Goal: Information Seeking & Learning: Learn about a topic

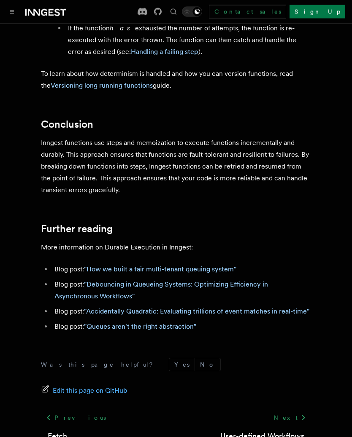
scroll to position [1780, 0]
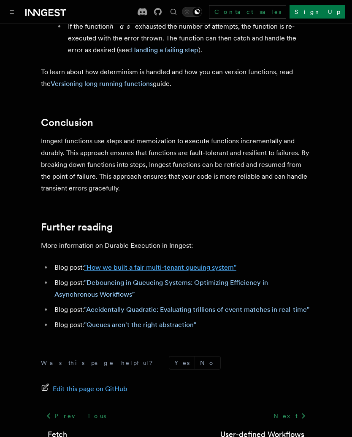
click at [105, 263] on link ""How we built a fair multi-tenant queuing system"" at bounding box center [160, 267] width 152 height 8
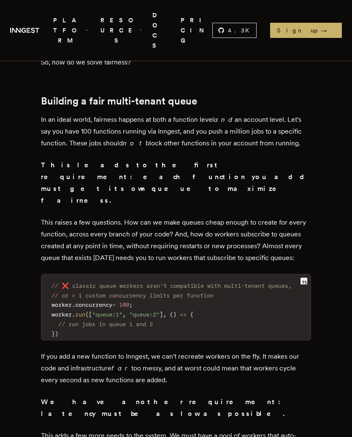
scroll to position [2063, 0]
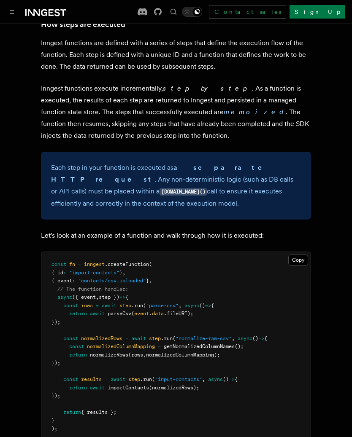
scroll to position [744, 0]
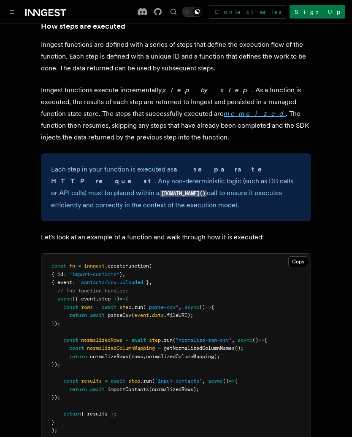
click at [223, 110] on em "memoized" at bounding box center [254, 114] width 62 height 8
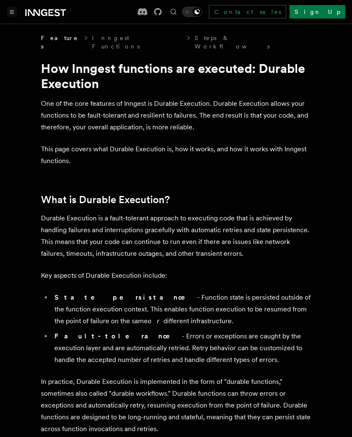
click at [13, 16] on button "Toggle navigation" at bounding box center [12, 12] width 10 height 10
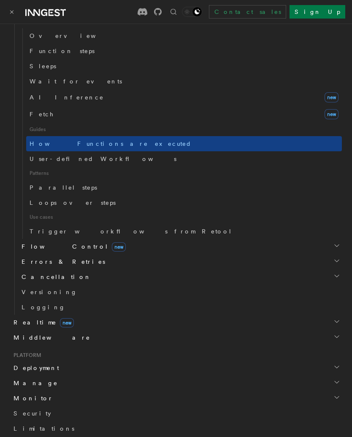
scroll to position [325, 0]
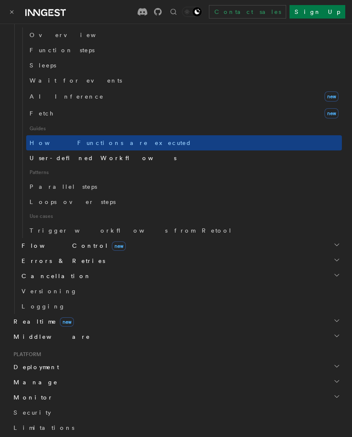
click at [41, 160] on span "User-defined Workflows" at bounding box center [103, 158] width 147 height 7
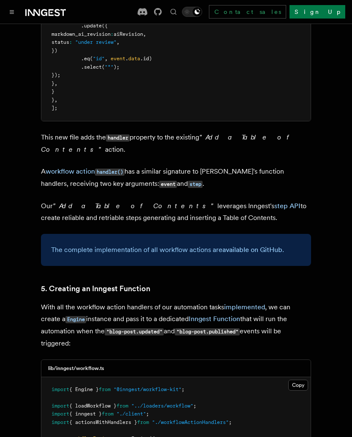
scroll to position [3489, 0]
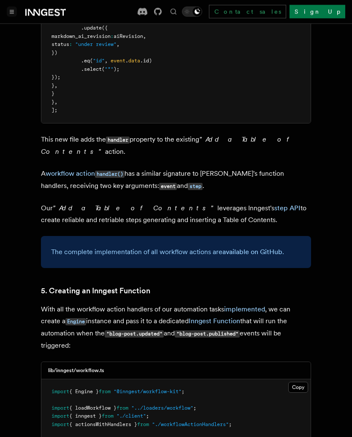
click at [14, 15] on button "Toggle navigation" at bounding box center [12, 12] width 10 height 10
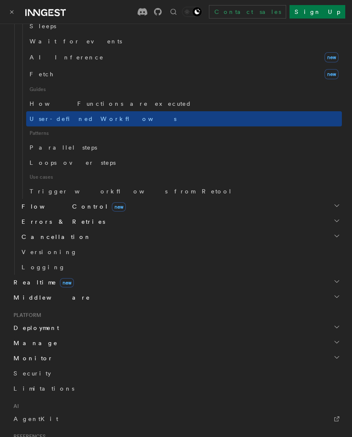
scroll to position [365, 0]
click at [48, 186] on link "Trigger workflows from Retool" at bounding box center [183, 190] width 315 height 15
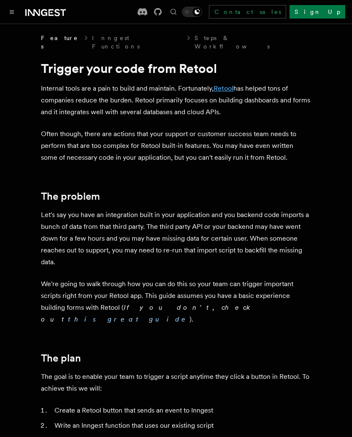
click at [230, 84] on link "Retool" at bounding box center [223, 88] width 20 height 8
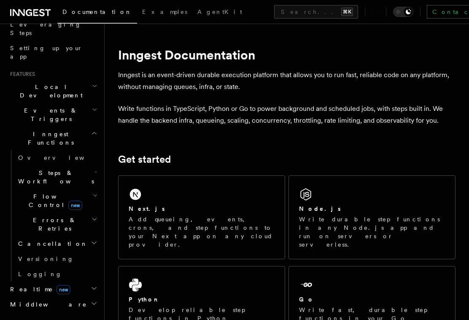
scroll to position [144, 0]
click at [99, 188] on h2 "Flow Control new" at bounding box center [57, 200] width 84 height 24
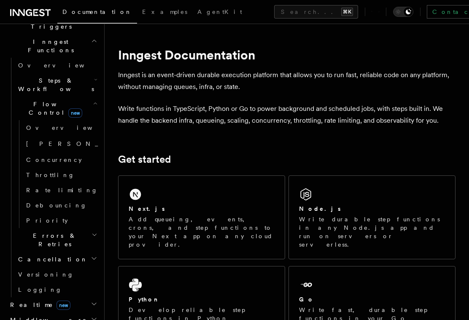
scroll to position [236, 0]
click at [94, 227] on h2 "Errors & Retries" at bounding box center [57, 239] width 84 height 24
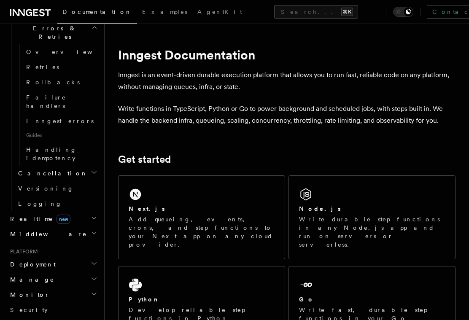
scroll to position [445, 0]
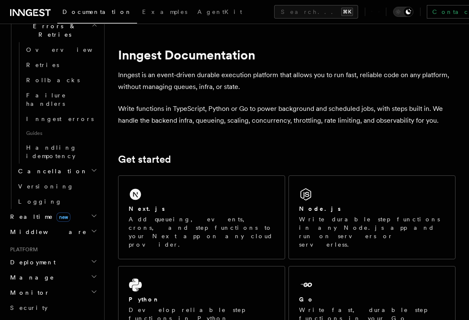
click at [95, 273] on icon "button" at bounding box center [94, 276] width 7 height 7
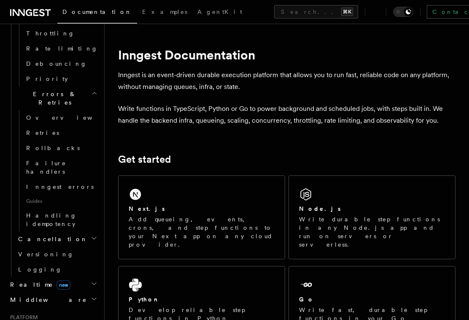
scroll to position [377, 0]
click at [95, 296] on icon "button" at bounding box center [94, 299] width 7 height 7
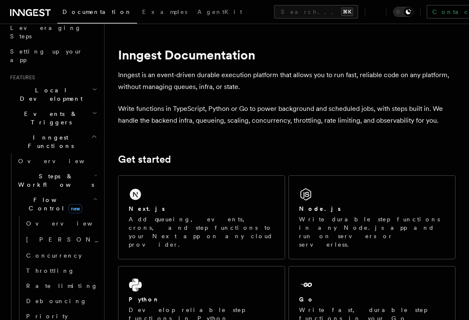
scroll to position [140, 0]
click at [96, 175] on icon "button" at bounding box center [96, 175] width 2 height 1
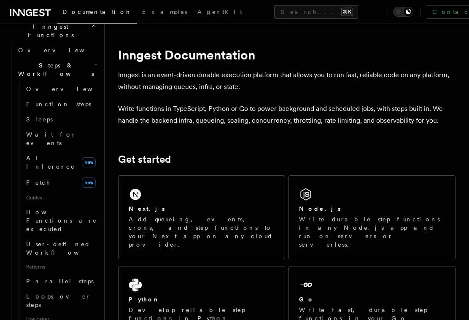
scroll to position [252, 0]
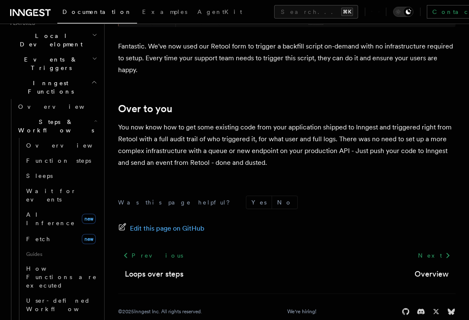
scroll to position [191, 0]
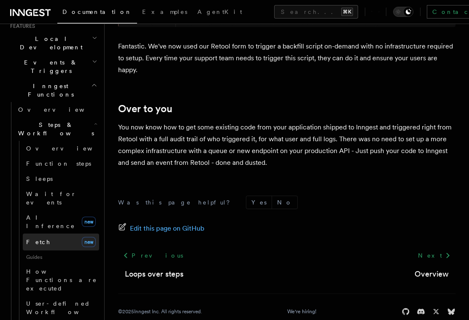
click at [38, 239] on span "Fetch" at bounding box center [38, 242] width 24 height 7
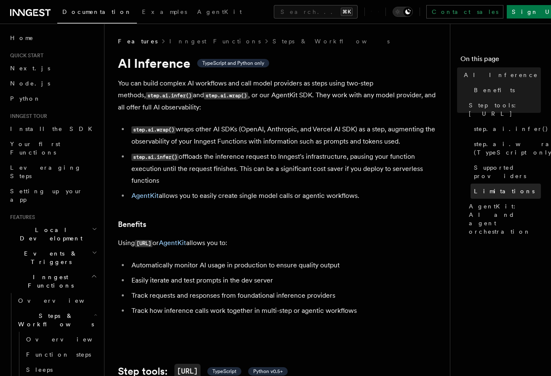
click at [468, 187] on span "Limitations" at bounding box center [504, 191] width 61 height 8
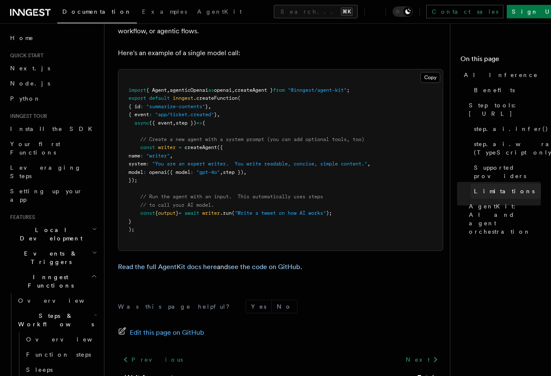
scroll to position [2535, 0]
click at [92, 246] on h2 "Events & Triggers" at bounding box center [53, 258] width 92 height 24
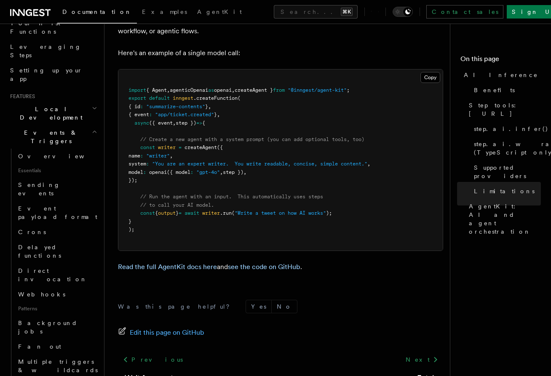
scroll to position [125, 0]
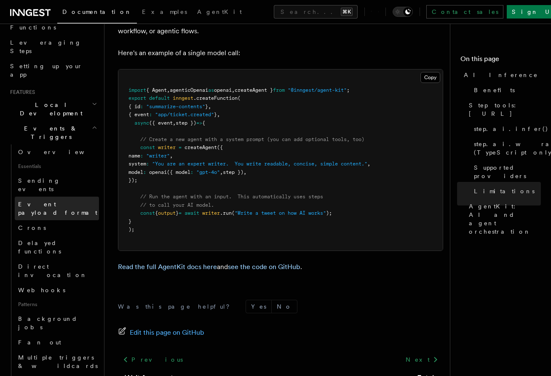
click at [67, 201] on span "Event payload format" at bounding box center [57, 208] width 79 height 15
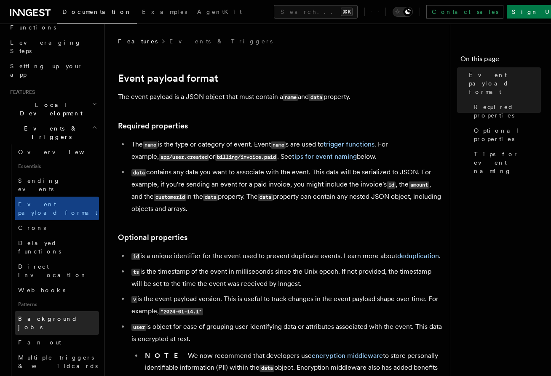
click at [54, 316] on span "Background jobs" at bounding box center [47, 323] width 59 height 15
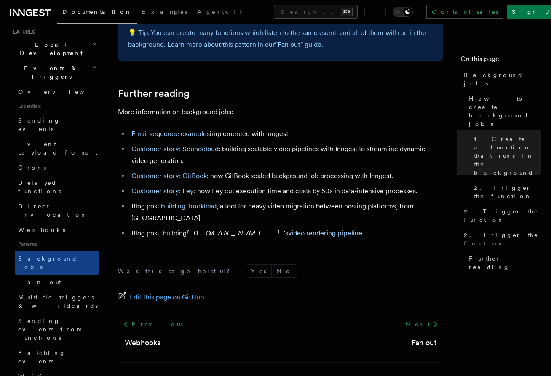
scroll to position [187, 0]
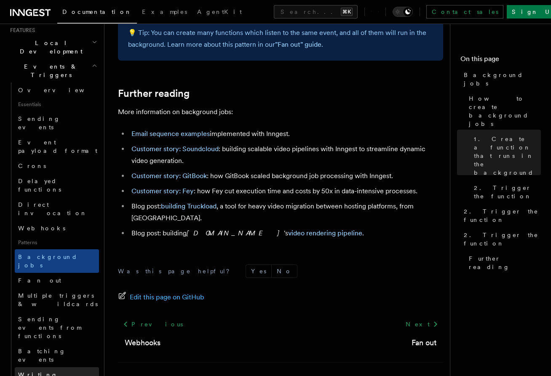
click at [39, 320] on span "Writing expression" at bounding box center [42, 379] width 48 height 15
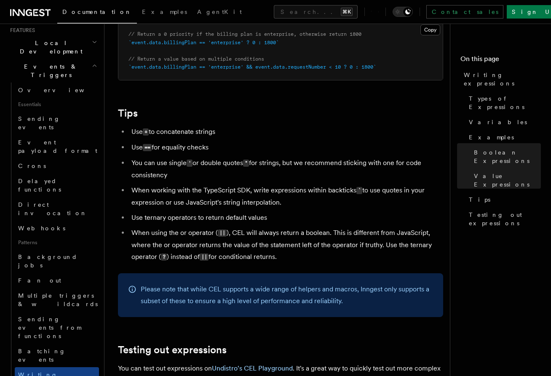
scroll to position [775, 0]
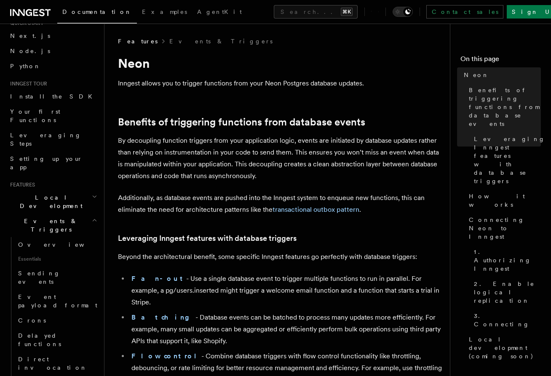
scroll to position [31, 0]
click at [43, 320] on span "Delayed functions" at bounding box center [39, 341] width 43 height 15
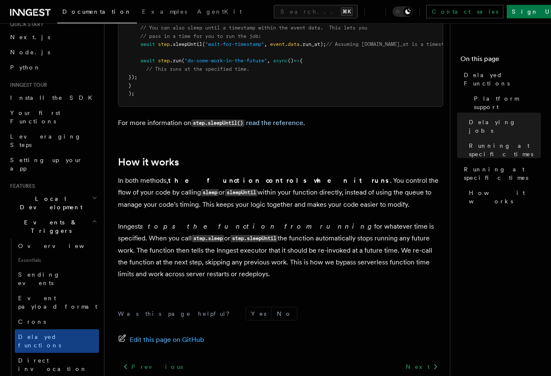
scroll to position [680, 0]
click at [36, 320] on span "Direct invocation" at bounding box center [52, 364] width 69 height 15
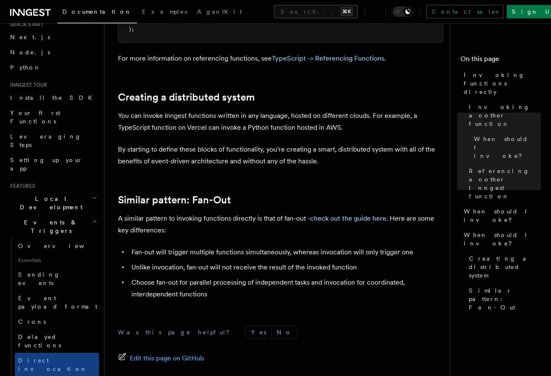
scroll to position [1086, 0]
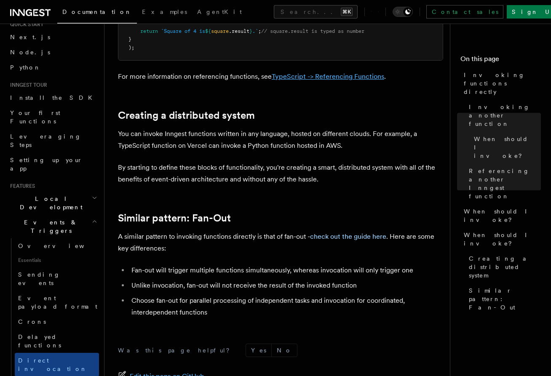
click at [326, 73] on link "TypeScript -> Referencing Functions" at bounding box center [328, 77] width 113 height 8
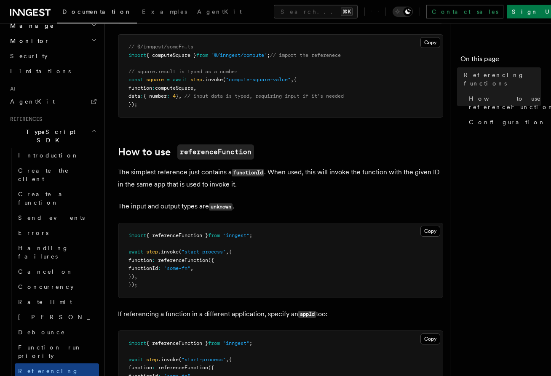
scroll to position [322, 0]
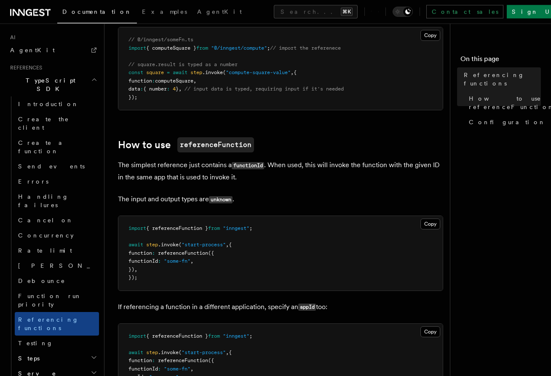
scroll to position [518, 0]
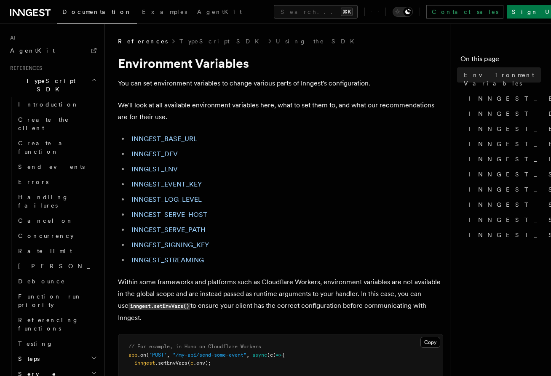
click at [29, 320] on span "Serve" at bounding box center [36, 374] width 42 height 8
click at [27, 320] on span "Steps" at bounding box center [27, 359] width 25 height 8
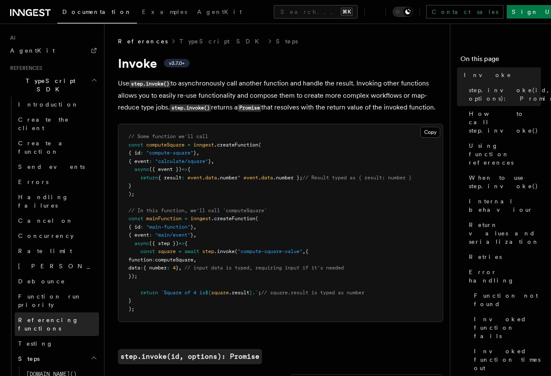
click at [35, 313] on link "Referencing functions" at bounding box center [57, 325] width 84 height 24
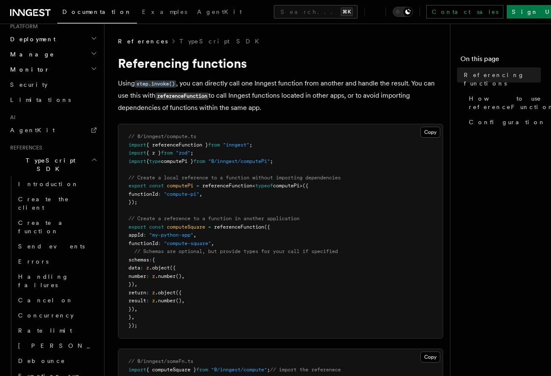
scroll to position [426, 0]
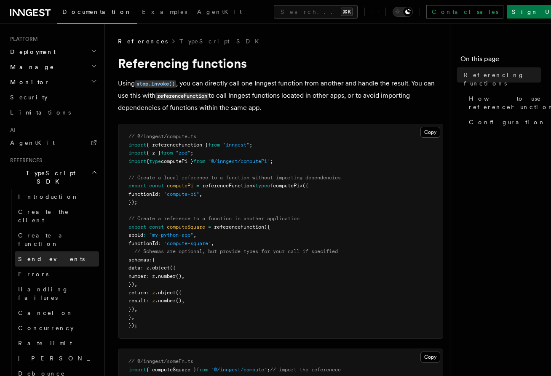
click at [26, 256] on span "Send events" at bounding box center [51, 259] width 67 height 7
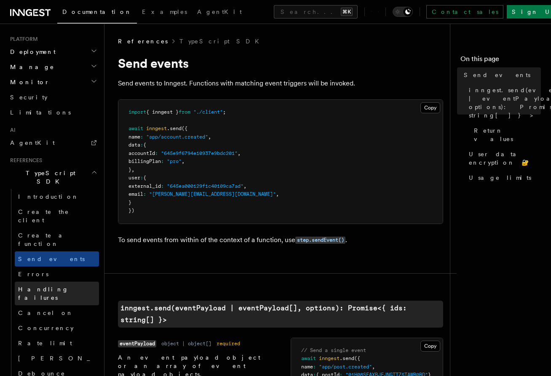
click at [32, 286] on span "Handling failures" at bounding box center [43, 293] width 51 height 15
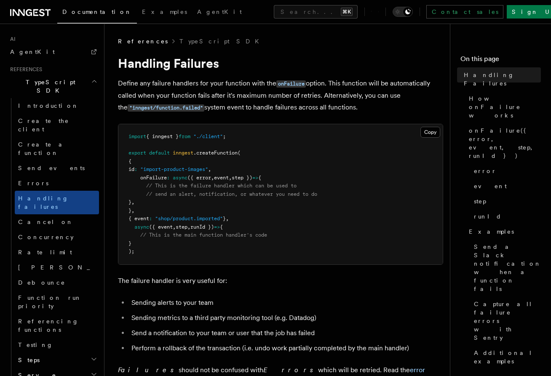
scroll to position [521, 0]
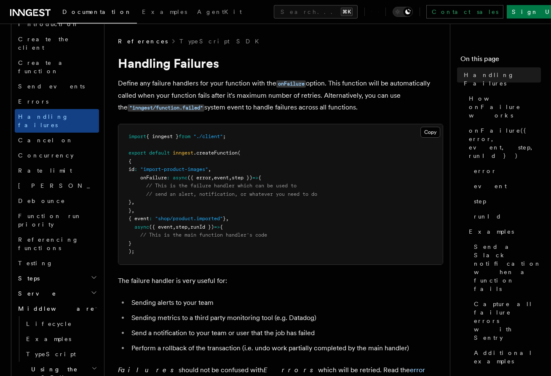
scroll to position [599, 0]
click at [40, 320] on span "Lifecycle" at bounding box center [49, 324] width 46 height 7
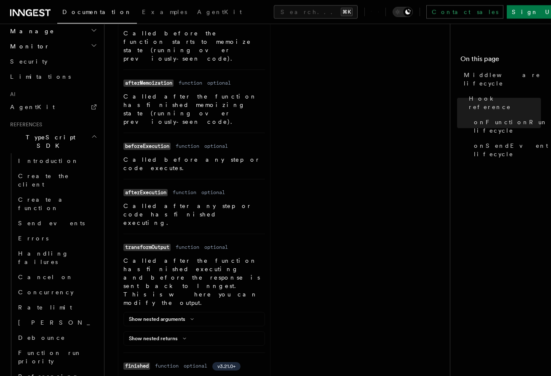
scroll to position [634, 0]
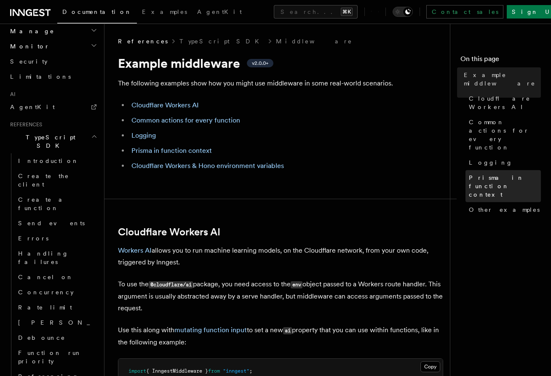
click at [468, 174] on span "Prisma in function context" at bounding box center [505, 186] width 72 height 25
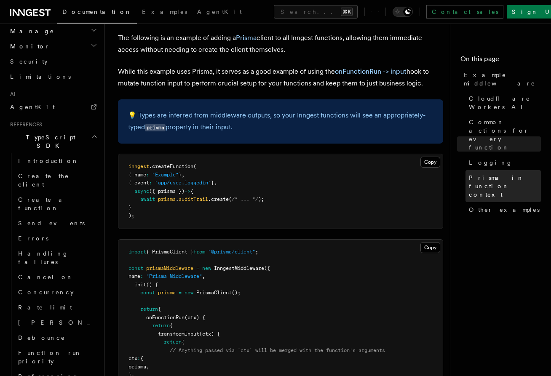
scroll to position [2254, 0]
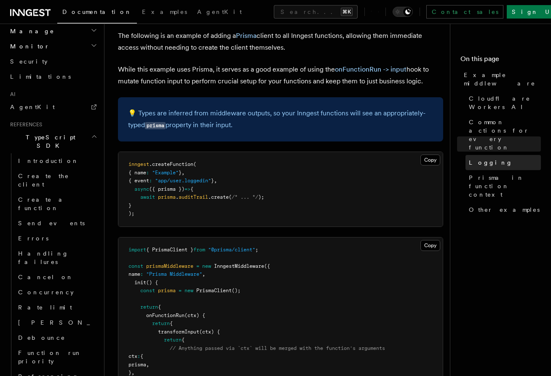
click at [468, 158] on span "Logging" at bounding box center [491, 162] width 44 height 8
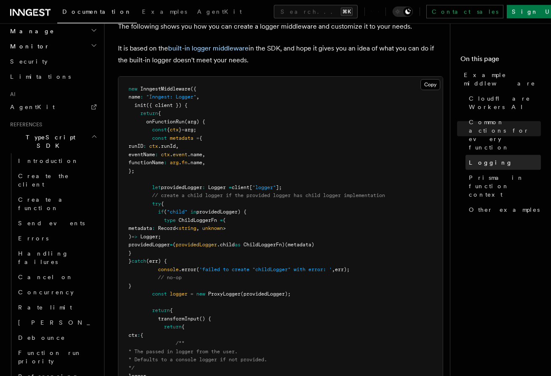
scroll to position [1665, 0]
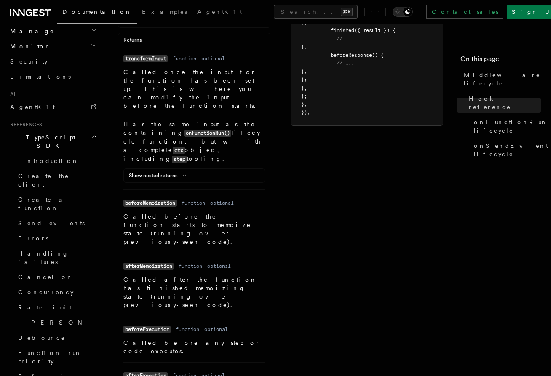
scroll to position [451, 0]
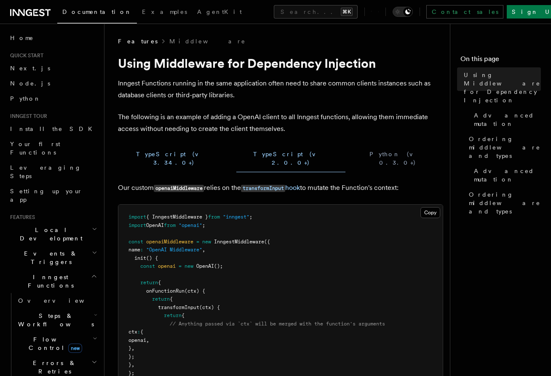
click at [156, 156] on button "TypeScript (v 3.34.0+)" at bounding box center [174, 158] width 112 height 27
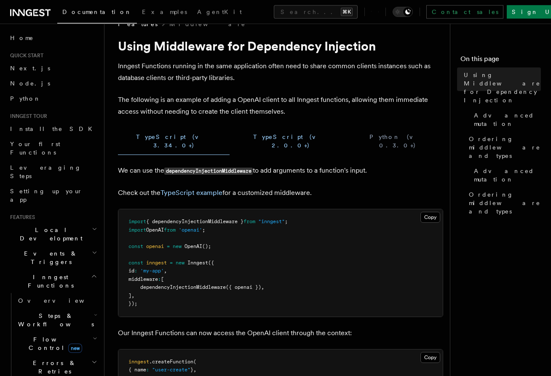
click at [236, 139] on button "TypeScript (v 2.0.0+)" at bounding box center [290, 141] width 109 height 27
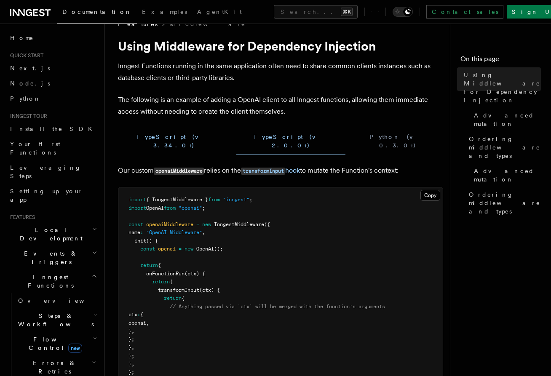
click at [164, 139] on button "TypeScript (v 3.34.0+)" at bounding box center [174, 141] width 112 height 27
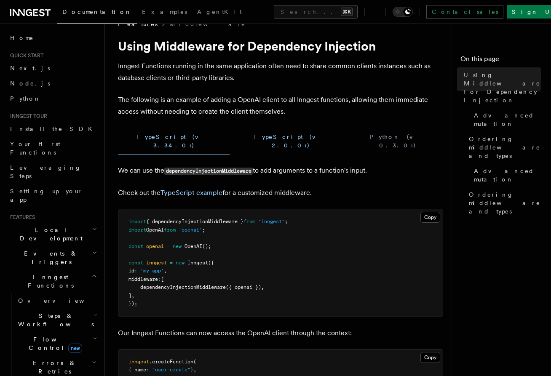
click at [236, 135] on button "TypeScript (v 2.0.0+)" at bounding box center [290, 141] width 109 height 27
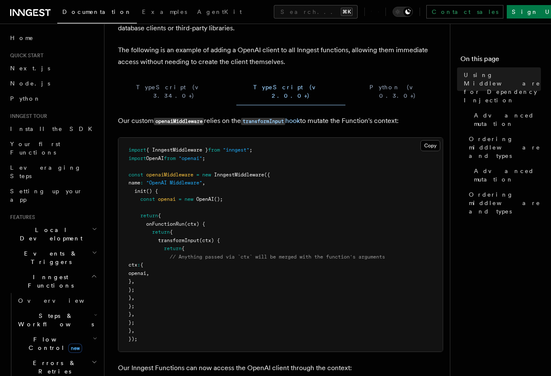
scroll to position [46, 0]
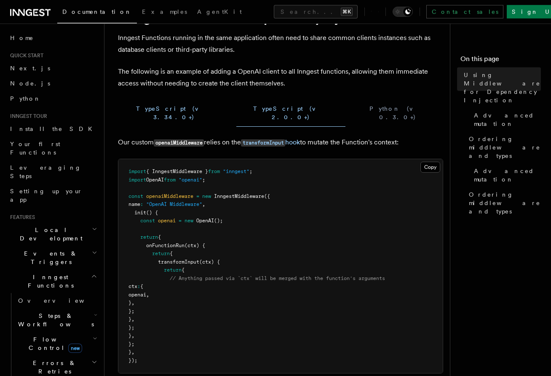
click at [165, 107] on button "TypeScript (v 3.34.0+)" at bounding box center [174, 112] width 112 height 27
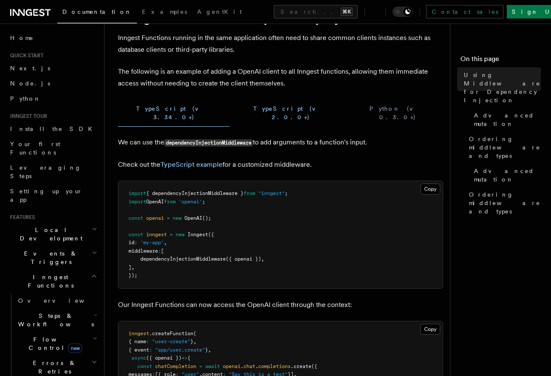
click at [236, 108] on button "TypeScript (v 2.0.0+)" at bounding box center [290, 112] width 109 height 27
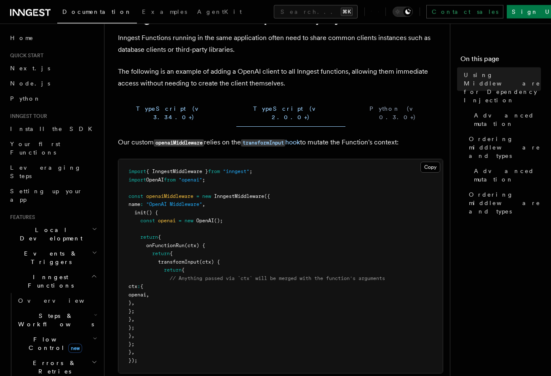
click at [154, 113] on button "TypeScript (v 3.34.0+)" at bounding box center [174, 112] width 112 height 27
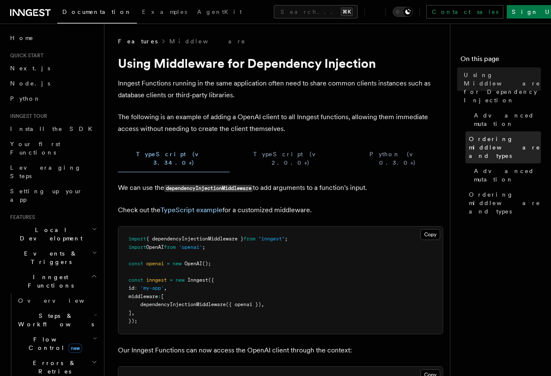
click at [502, 135] on span "Ordering middleware and types" at bounding box center [505, 147] width 72 height 25
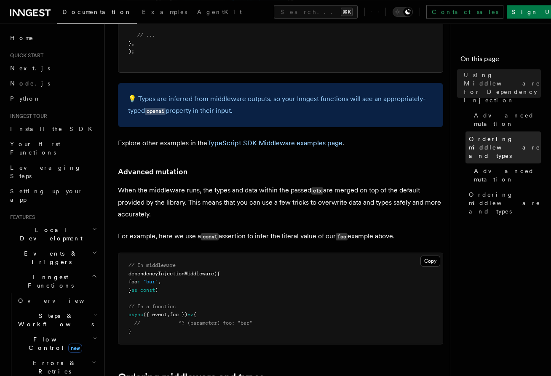
scroll to position [655, 0]
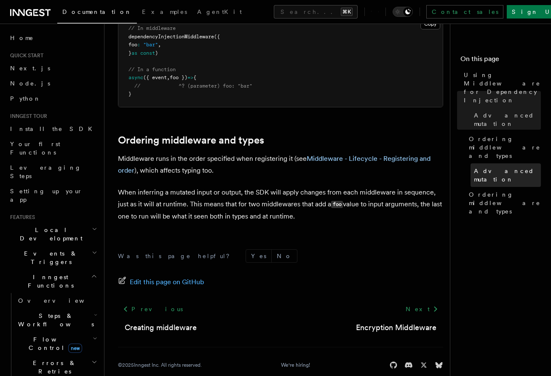
click at [508, 164] on link "Advanced mutation" at bounding box center [506, 176] width 70 height 24
click at [508, 167] on span "Advanced mutation" at bounding box center [507, 175] width 67 height 17
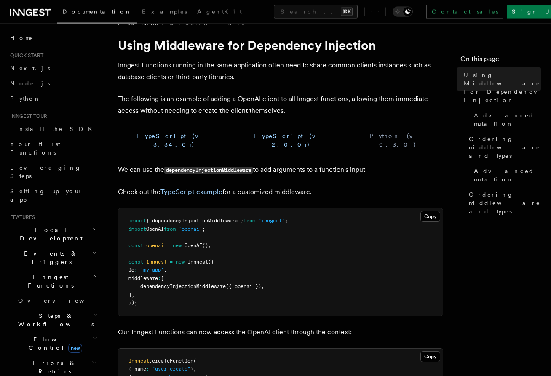
click at [236, 140] on button "TypeScript (v 2.0.0+)" at bounding box center [290, 140] width 109 height 27
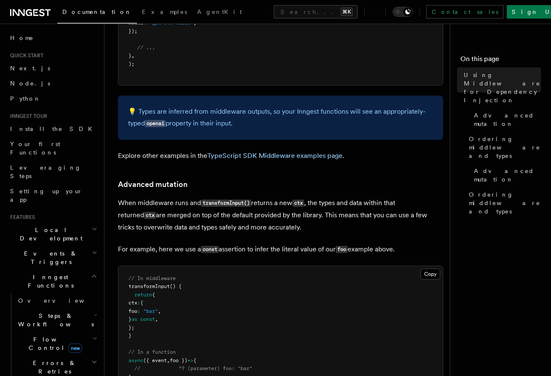
scroll to position [613, 0]
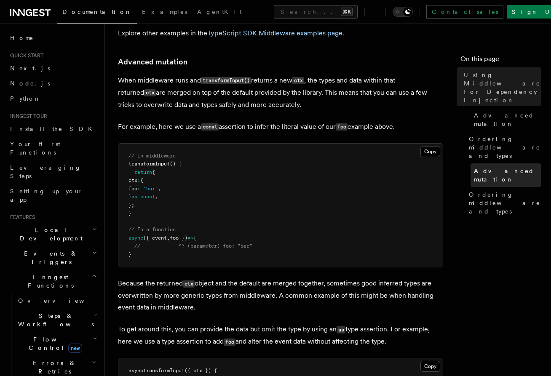
click at [510, 167] on span "Advanced mutation" at bounding box center [507, 175] width 67 height 17
click at [510, 164] on link "Advanced mutation" at bounding box center [506, 176] width 70 height 24
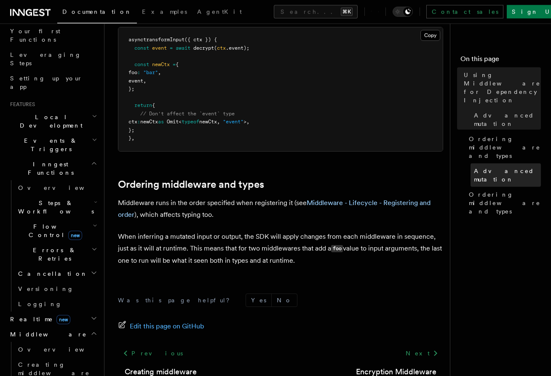
scroll to position [114, 0]
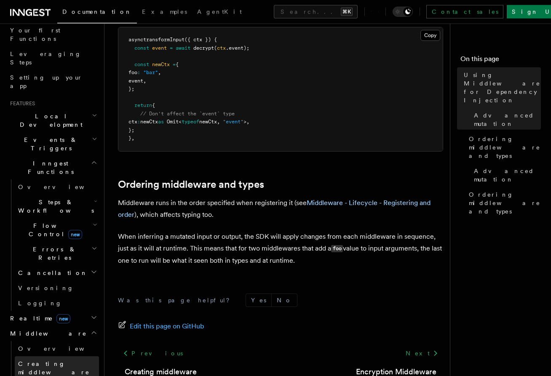
click at [30, 357] on link "Creating middleware" at bounding box center [57, 369] width 84 height 24
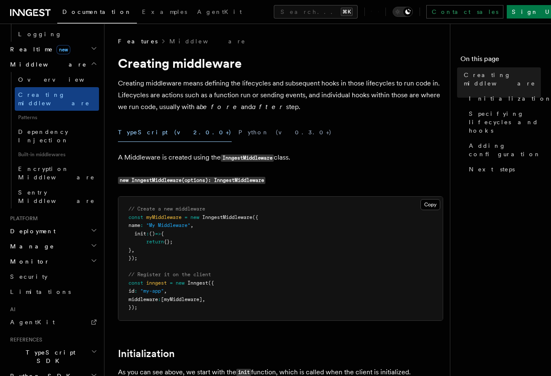
scroll to position [383, 0]
click at [36, 349] on span "TypeScript SDK" at bounding box center [49, 357] width 84 height 17
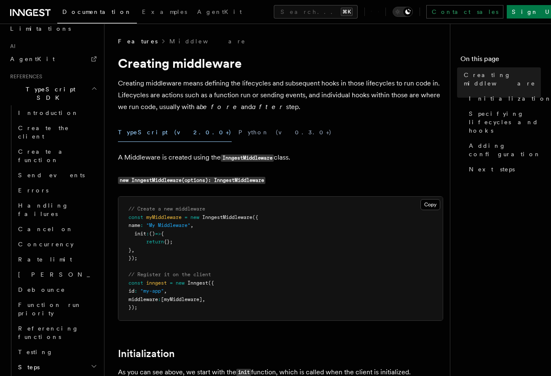
scroll to position [656, 0]
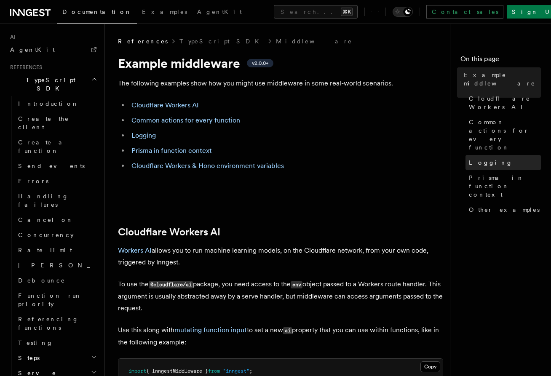
click at [487, 158] on span "Logging" at bounding box center [491, 162] width 44 height 8
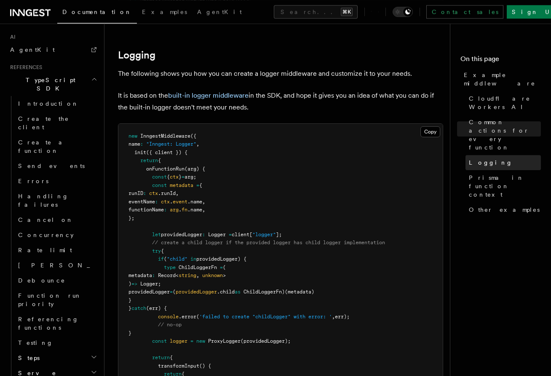
scroll to position [1616, 0]
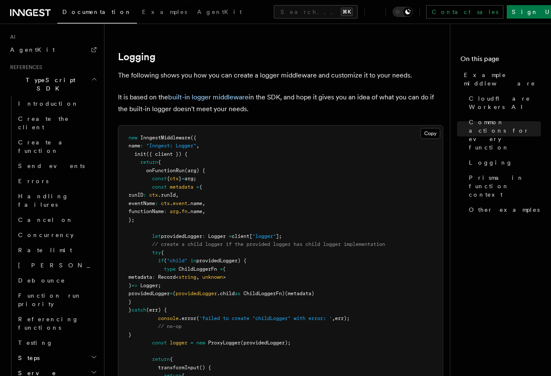
click at [458, 140] on nav "On this page Example middleware Cloudflare Workers AI Common actions for every …" at bounding box center [500, 200] width 101 height 353
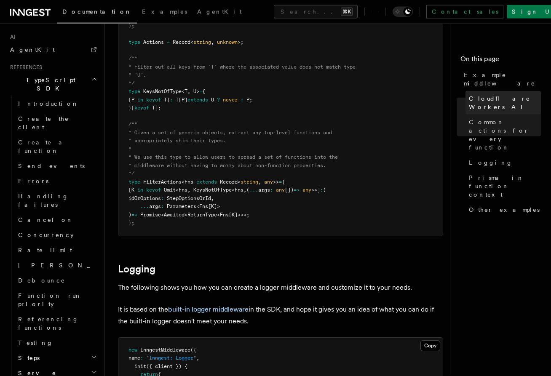
click at [499, 94] on link "Cloudflare Workers AI" at bounding box center [503, 103] width 75 height 24
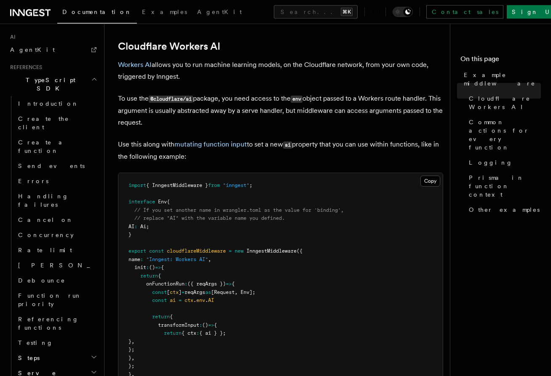
scroll to position [186, 0]
click at [459, 132] on nav "On this page Example middleware Cloudflare Workers AI Common actions for every …" at bounding box center [500, 200] width 101 height 353
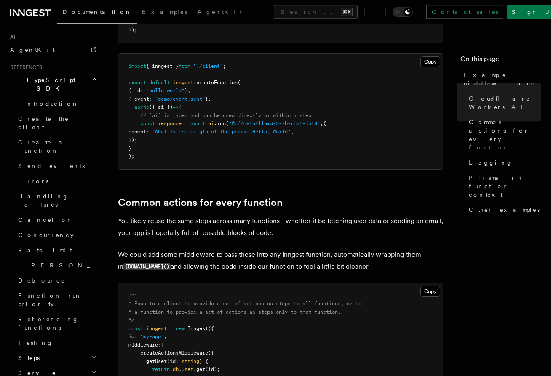
scroll to position [541, 0]
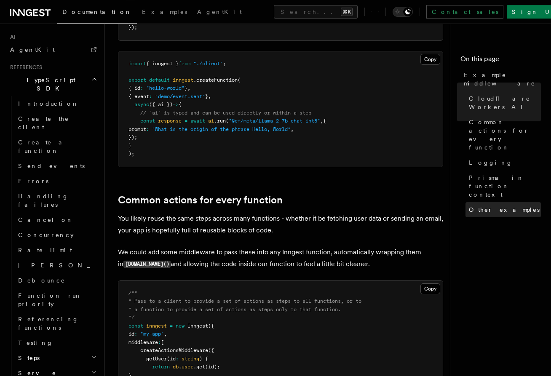
click at [495, 206] on span "Other examples" at bounding box center [504, 210] width 71 height 8
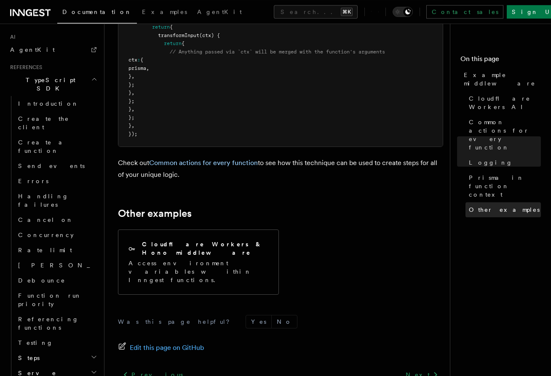
scroll to position [2551, 0]
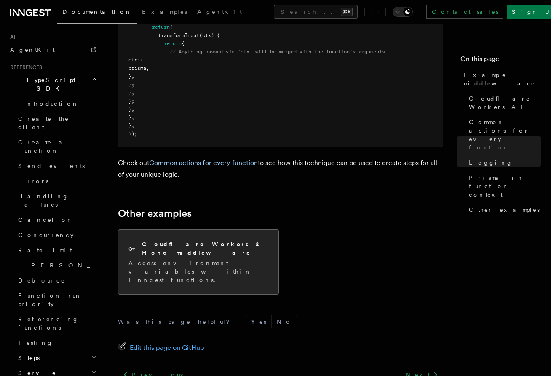
click at [155, 259] on p "Access environment variables within Inngest functions." at bounding box center [199, 271] width 140 height 25
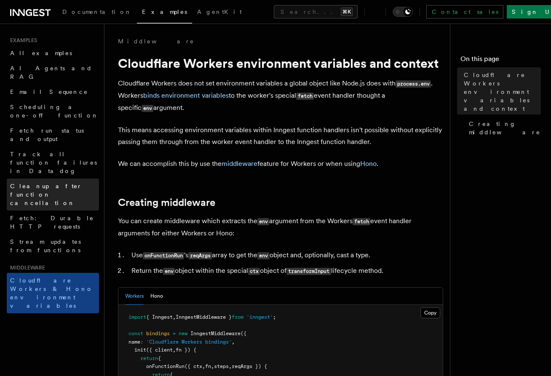
click at [33, 182] on span "Cleanup after function cancellation" at bounding box center [54, 194] width 89 height 25
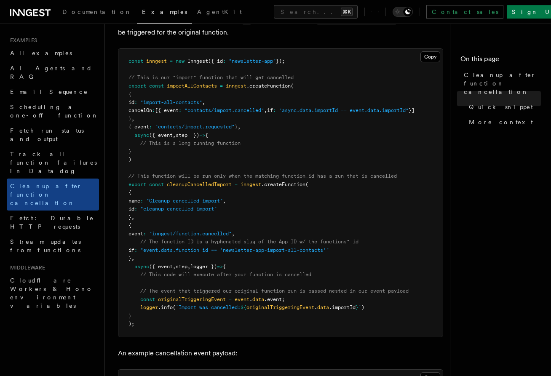
scroll to position [178, 0]
click at [30, 215] on span "Fetch: Durable HTTP requests" at bounding box center [52, 222] width 84 height 15
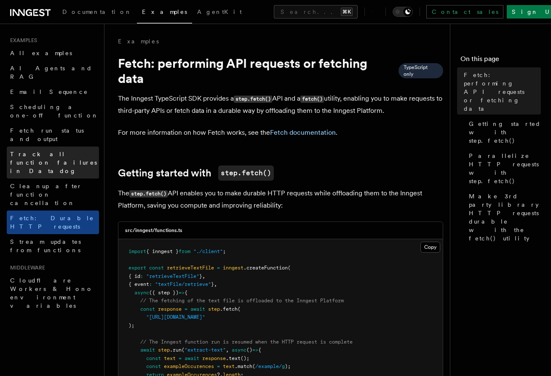
click at [28, 151] on span "Track all function failures in Datadog" at bounding box center [53, 163] width 87 height 24
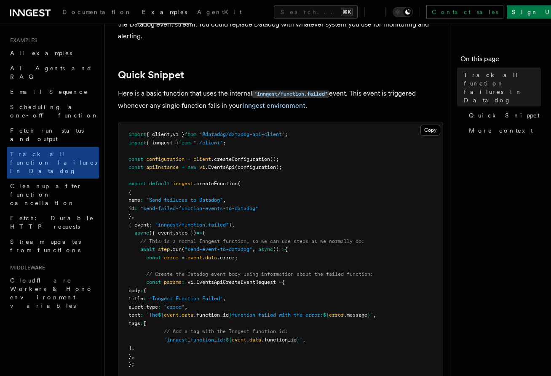
scroll to position [116, 0]
click at [28, 89] on span "Email Sequence" at bounding box center [49, 92] width 78 height 7
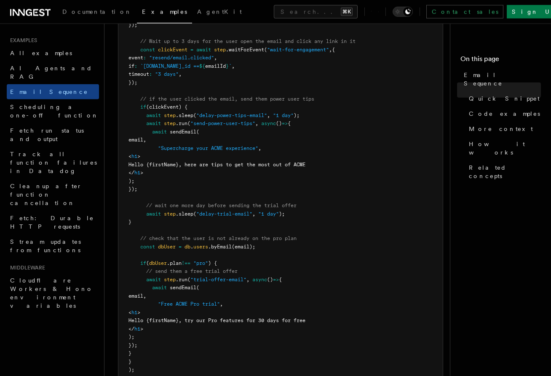
scroll to position [410, 0]
click at [22, 56] on span "All examples" at bounding box center [41, 53] width 62 height 7
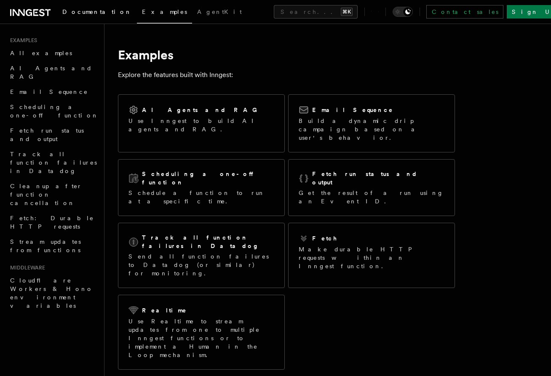
click at [78, 15] on span "Documentation" at bounding box center [97, 11] width 70 height 7
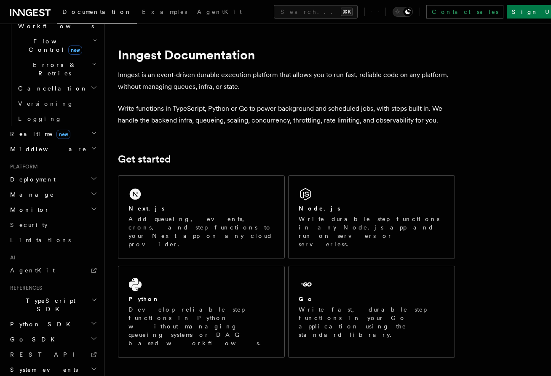
scroll to position [298, 0]
click at [45, 297] on span "TypeScript SDK" at bounding box center [49, 305] width 84 height 17
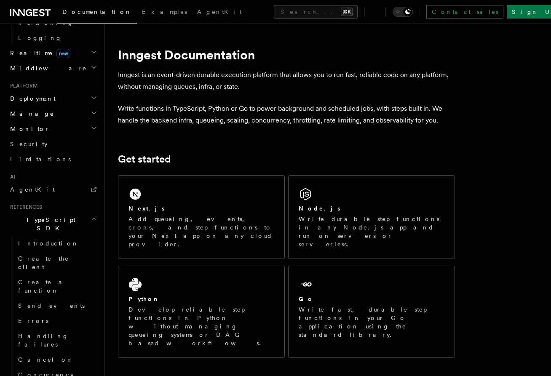
scroll to position [381, 0]
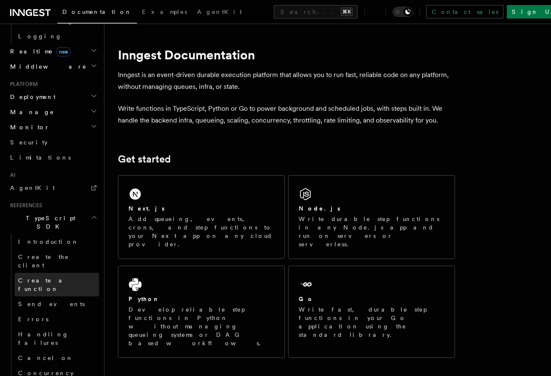
click at [33, 273] on link "Create a function" at bounding box center [57, 285] width 84 height 24
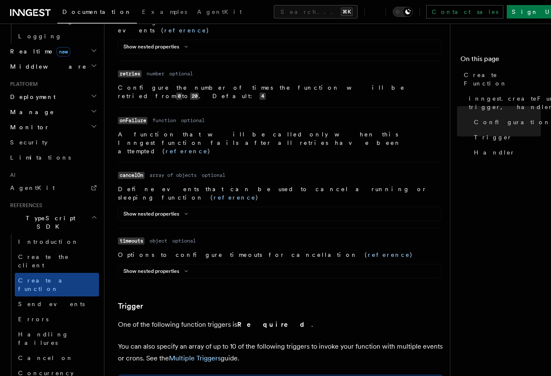
scroll to position [877, 0]
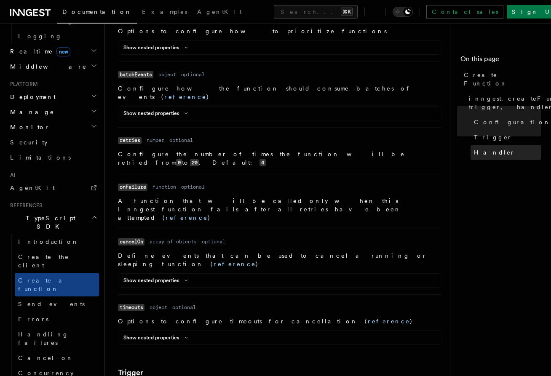
click at [492, 148] on span "Handler" at bounding box center [494, 152] width 41 height 8
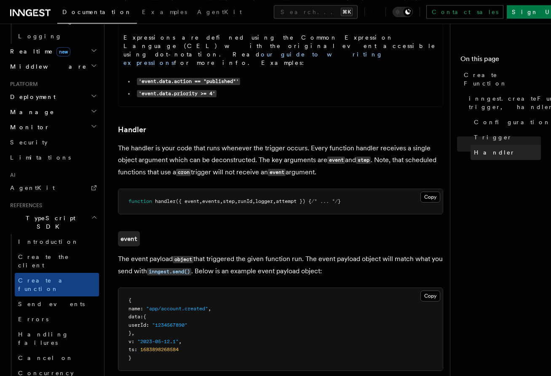
scroll to position [1433, 0]
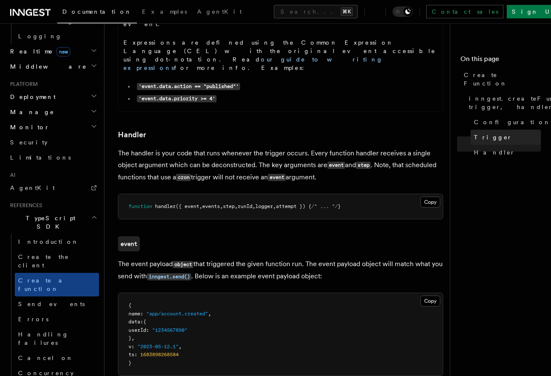
click at [494, 132] on link "Trigger" at bounding box center [506, 137] width 70 height 15
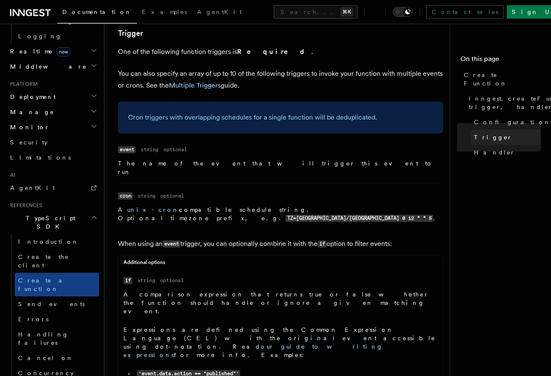
scroll to position [1022, 0]
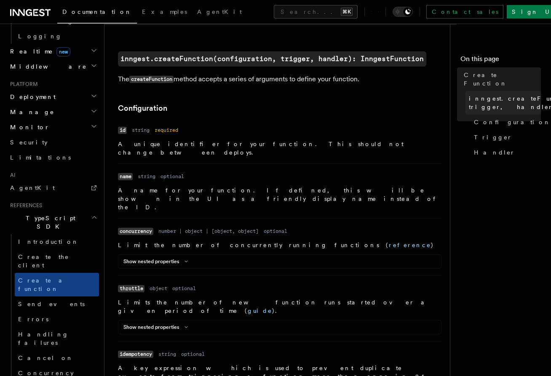
scroll to position [195, 0]
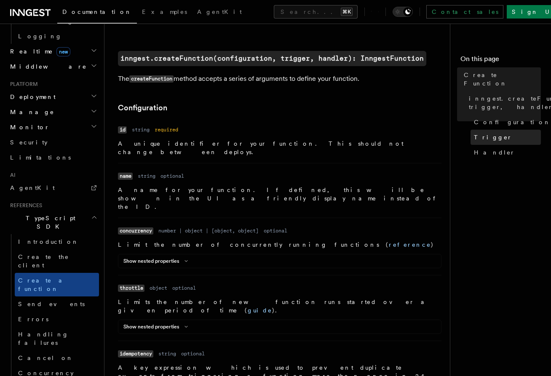
click at [494, 130] on link "Trigger" at bounding box center [506, 137] width 70 height 15
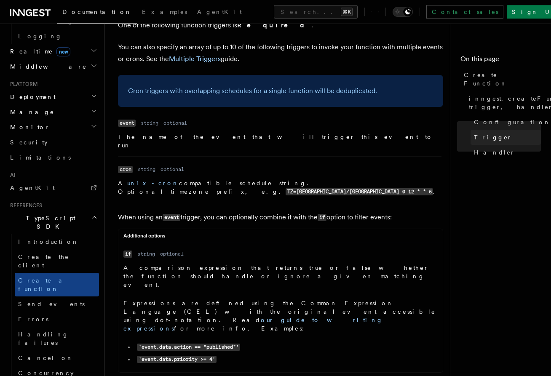
scroll to position [1142, 0]
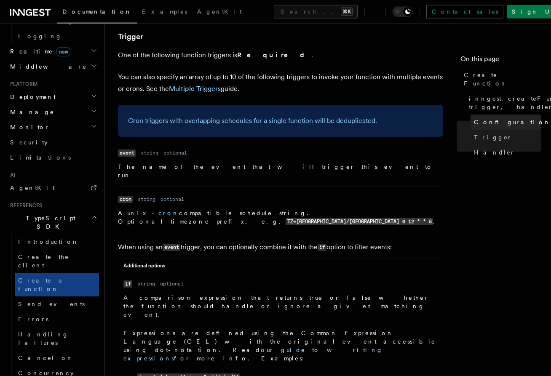
click at [505, 118] on span "Configuration" at bounding box center [512, 122] width 77 height 8
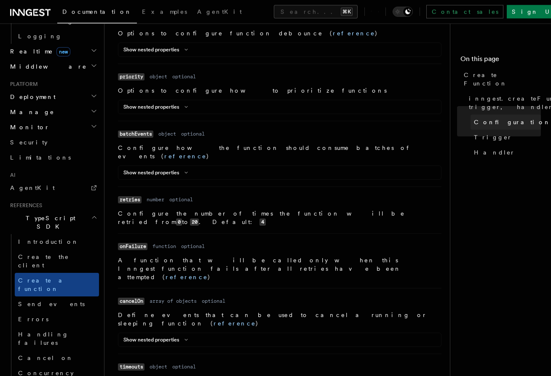
scroll to position [752, 0]
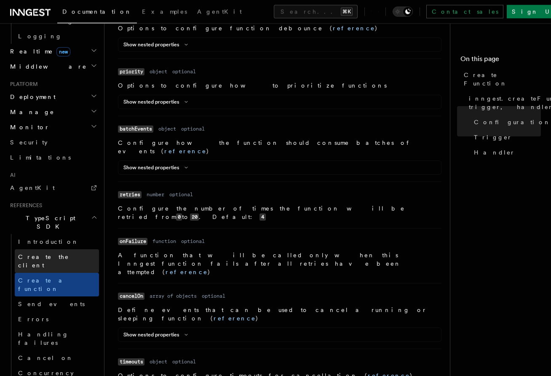
click at [27, 254] on span "Create the client" at bounding box center [43, 261] width 51 height 15
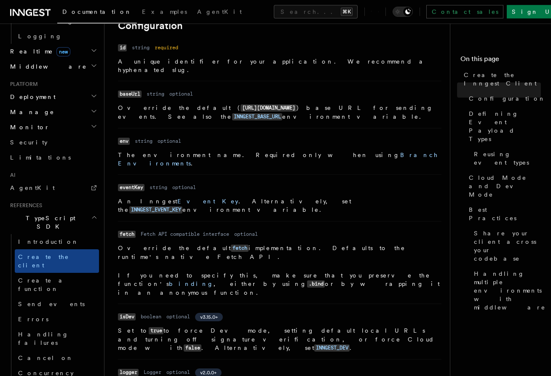
scroll to position [223, 0]
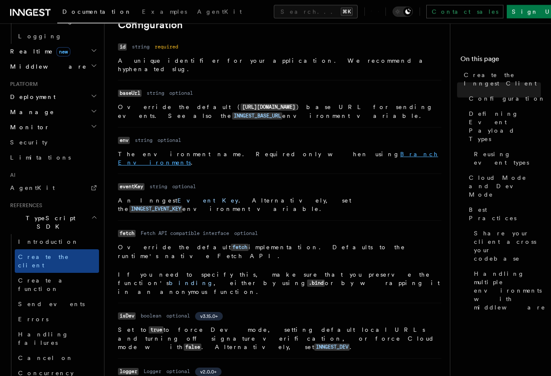
click at [285, 151] on link "Branch Environments" at bounding box center [278, 158] width 320 height 15
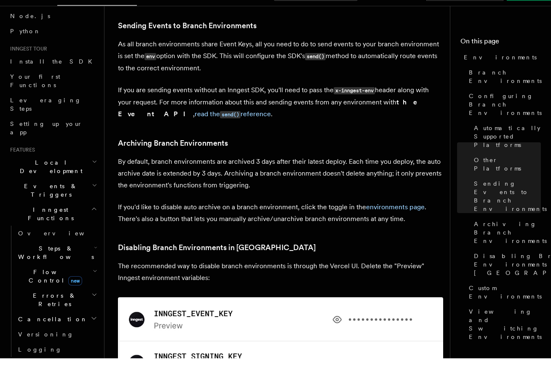
scroll to position [1353, 0]
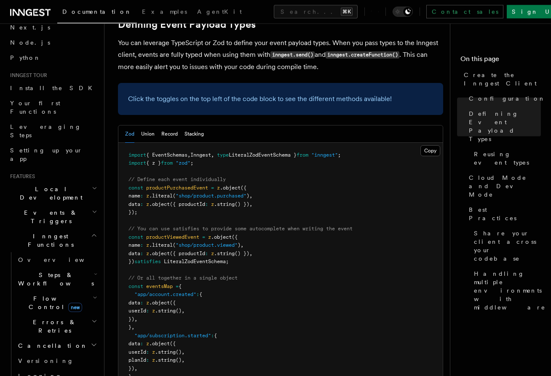
scroll to position [802, 0]
